Goal: Information Seeking & Learning: Understand process/instructions

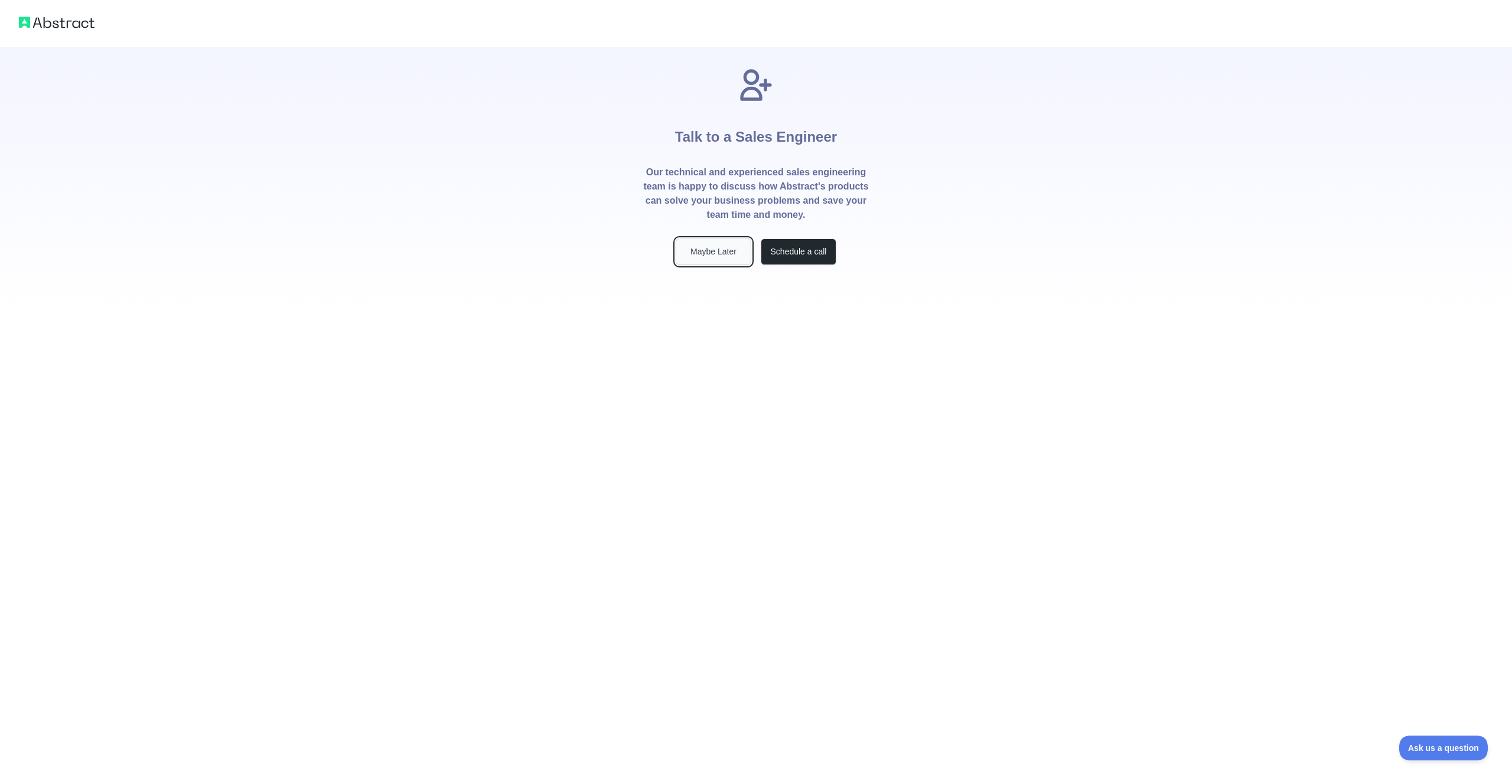
click at [690, 250] on button "Maybe Later" at bounding box center [713, 251] width 76 height 26
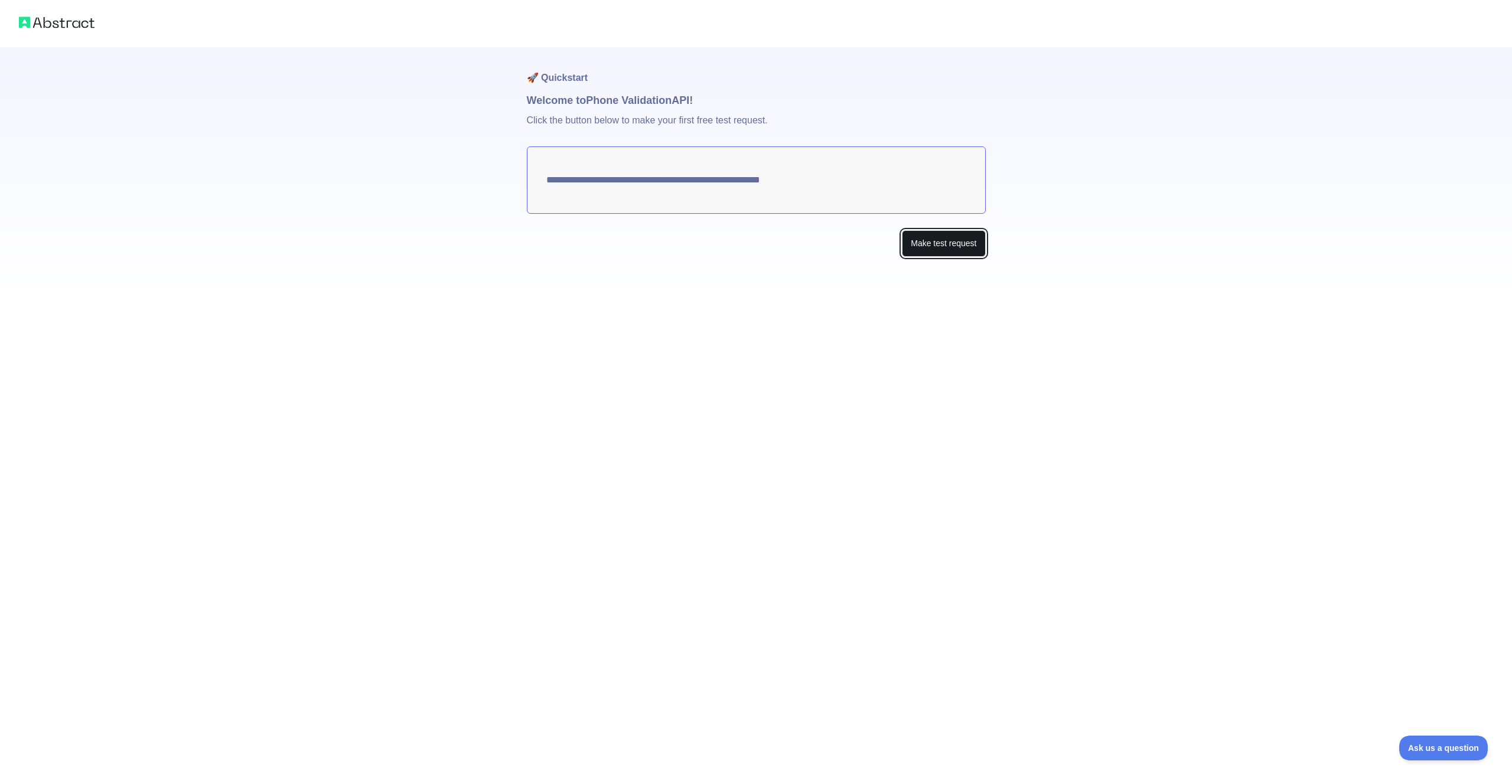
click at [933, 243] on button "Make test request" at bounding box center [944, 243] width 83 height 26
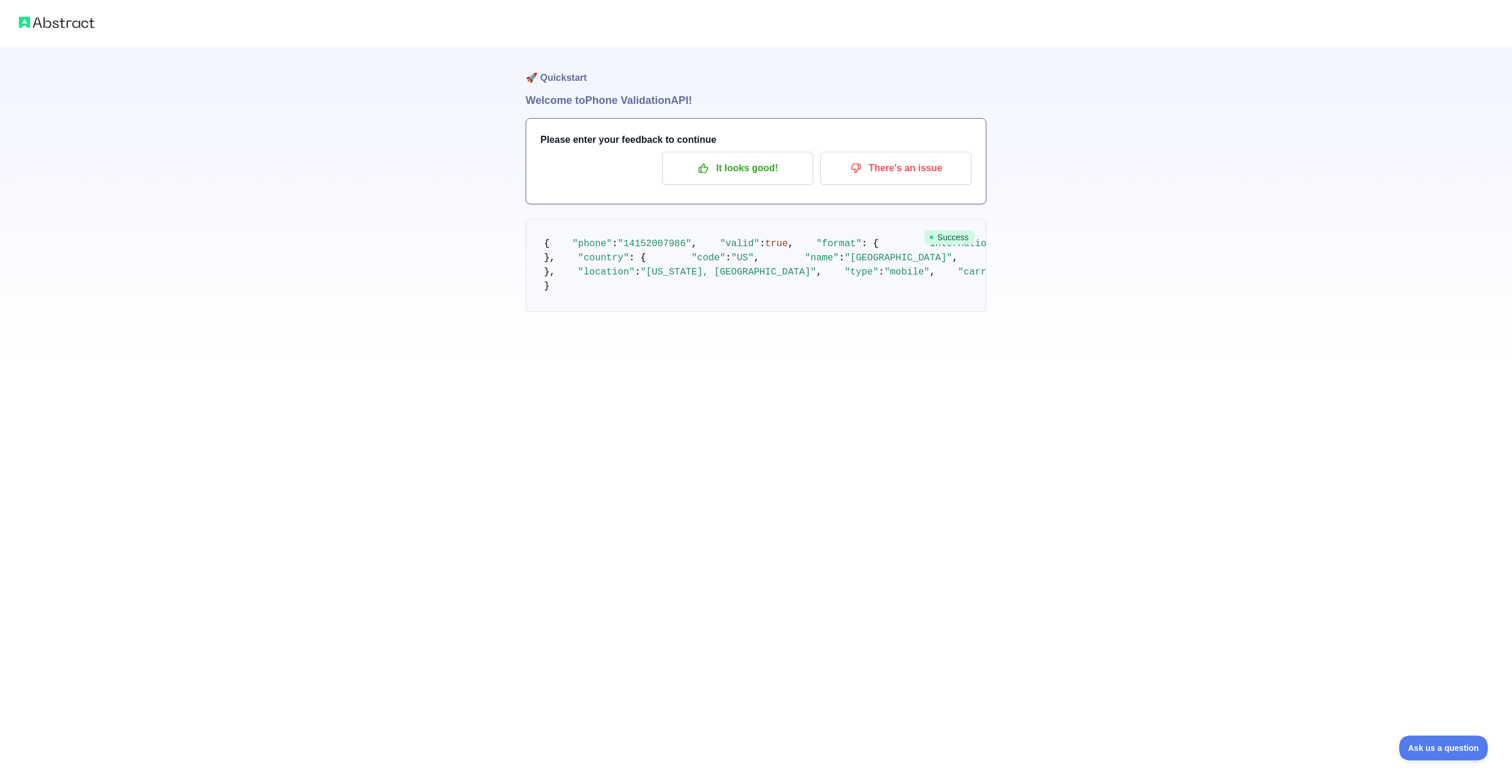
click at [1202, 249] on span ""[PHONE_NUMBER]"" at bounding box center [1247, 243] width 91 height 10
copy span "415"
